Goal: Transaction & Acquisition: Purchase product/service

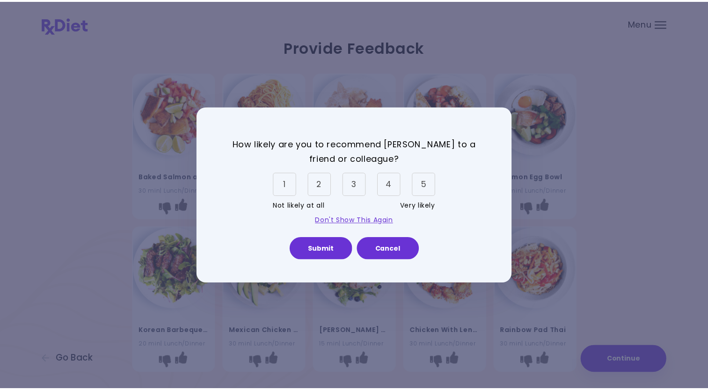
scroll to position [561, 0]
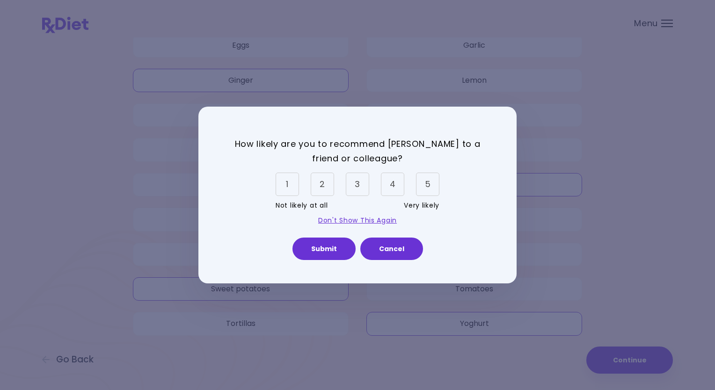
click at [660, 23] on div "How likely are you to recommend [PERSON_NAME] to a friend or colleague? 1 2 3 4…" at bounding box center [357, 195] width 715 height 390
click at [388, 254] on button "Cancel" at bounding box center [391, 249] width 63 height 22
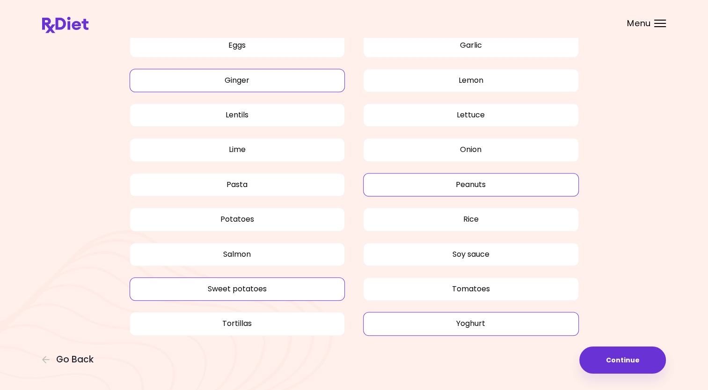
click at [657, 23] on div at bounding box center [660, 23] width 12 height 1
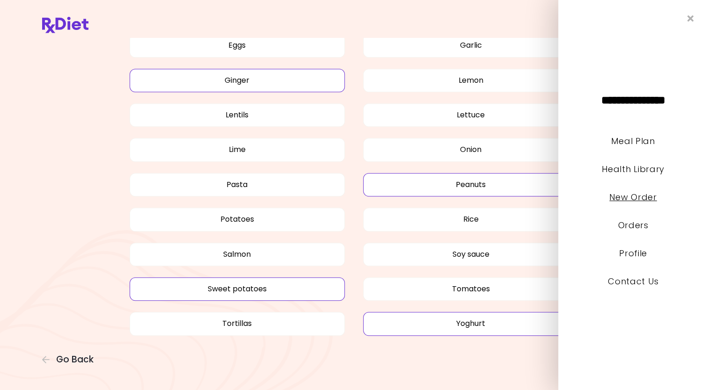
click at [636, 196] on link "New Order" at bounding box center [632, 197] width 47 height 12
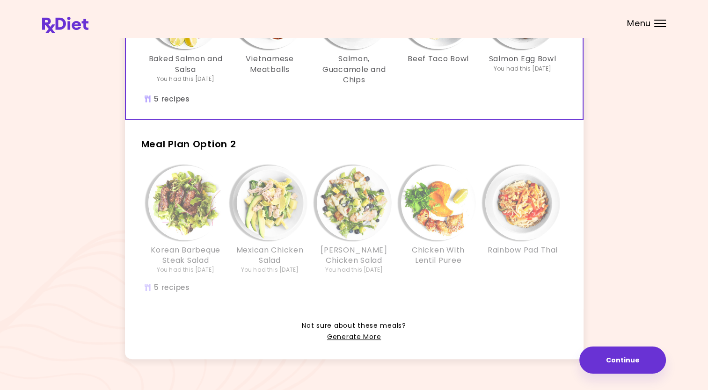
scroll to position [163, 0]
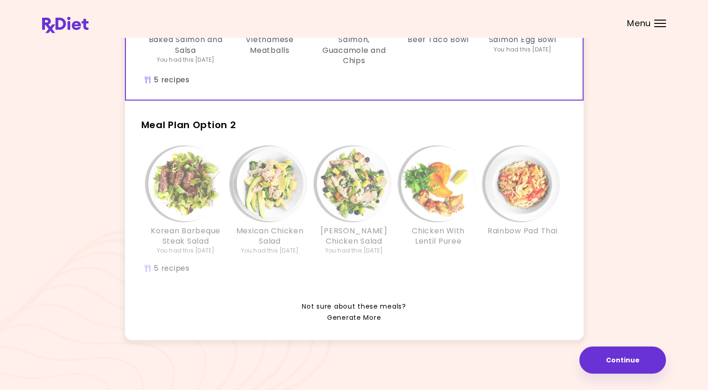
click at [346, 317] on link "Generate More" at bounding box center [354, 317] width 54 height 11
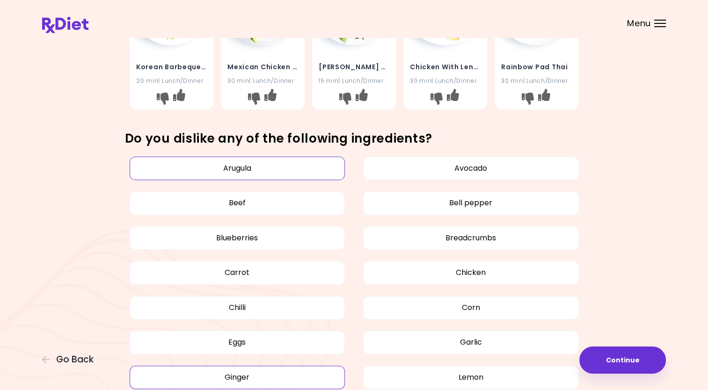
scroll to position [281, 0]
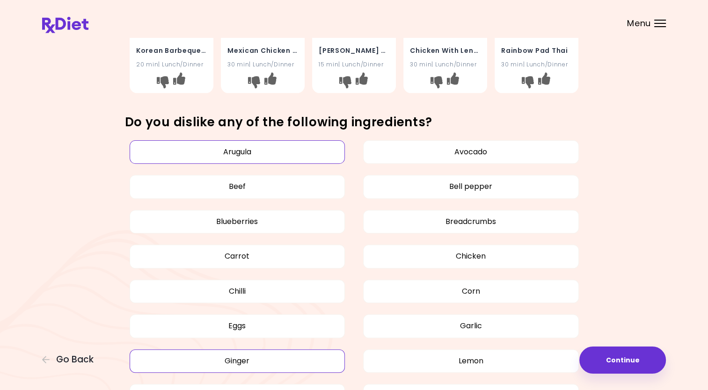
click at [190, 152] on button "Arugula" at bounding box center [238, 151] width 216 height 23
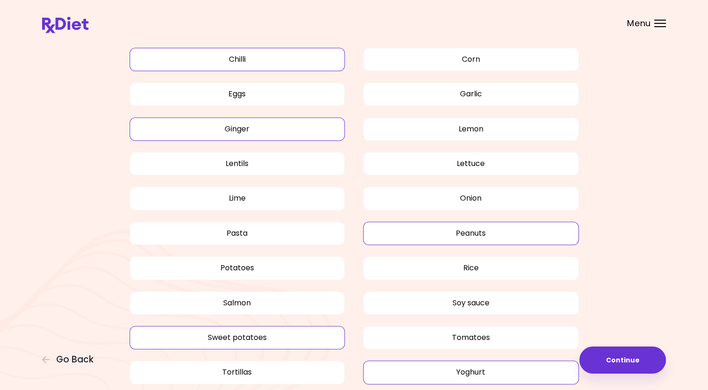
scroll to position [514, 0]
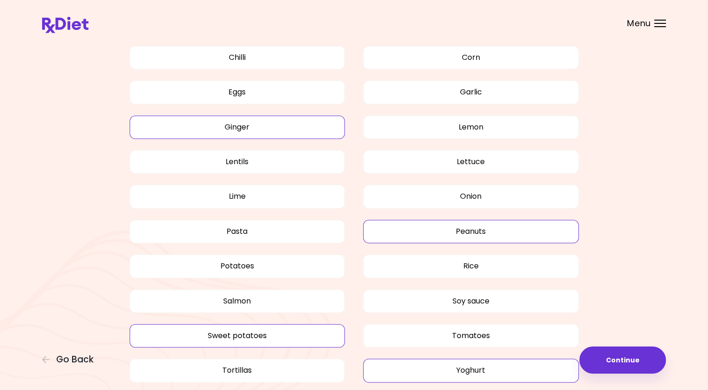
click at [243, 127] on button "Ginger" at bounding box center [238, 127] width 216 height 23
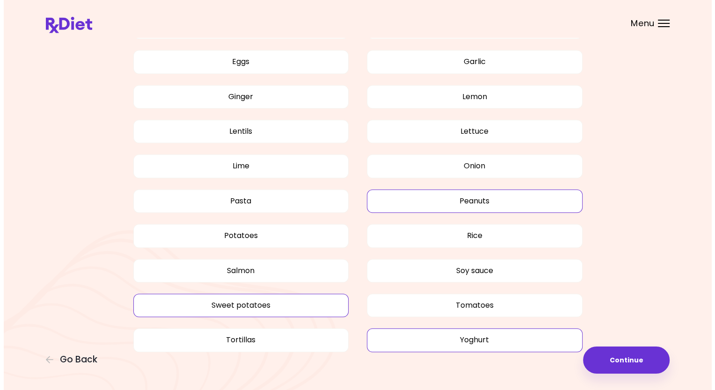
scroll to position [561, 0]
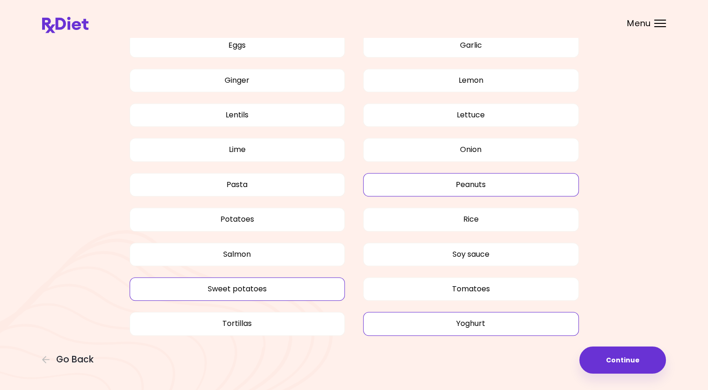
click at [455, 324] on button "Yoghurt" at bounding box center [471, 323] width 216 height 23
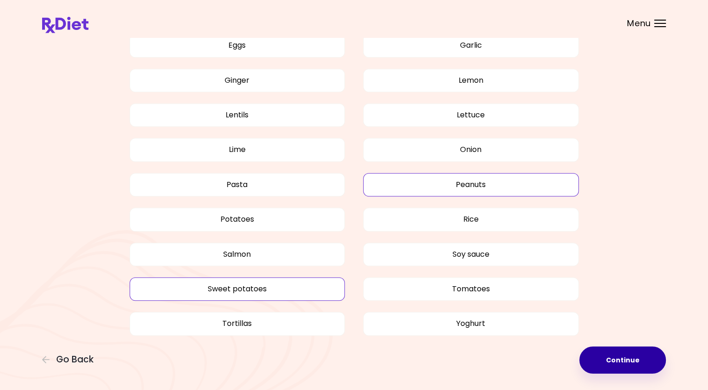
click at [623, 362] on button "Continue" at bounding box center [622, 360] width 87 height 27
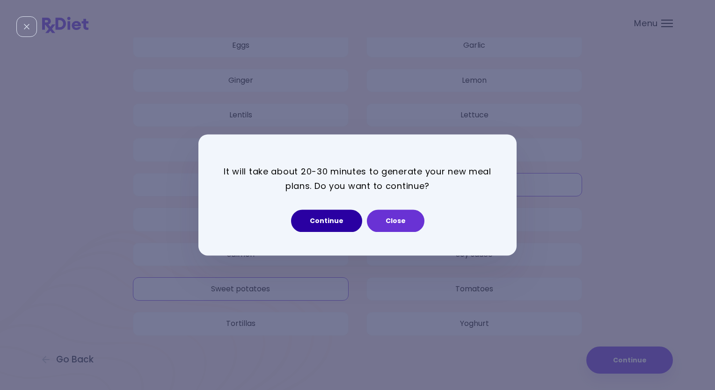
click at [326, 221] on button "Continue" at bounding box center [326, 221] width 71 height 22
